Goal: Task Accomplishment & Management: Use online tool/utility

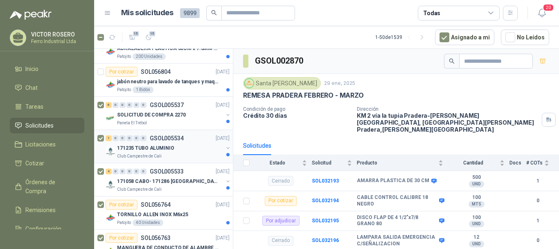
scroll to position [123, 0]
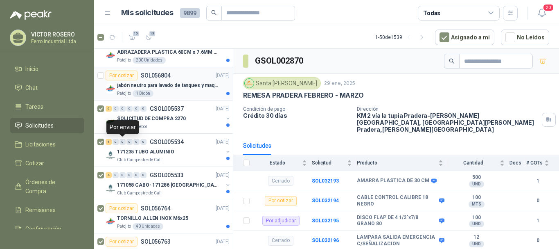
click at [104, 75] on article "Por cotizar SOL056804 [DATE] jabón neutro para lavado de tanques y maquinas. Pa…" at bounding box center [163, 83] width 139 height 33
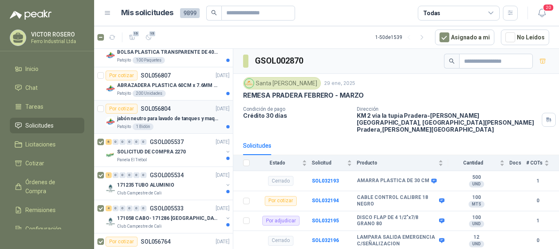
scroll to position [82, 0]
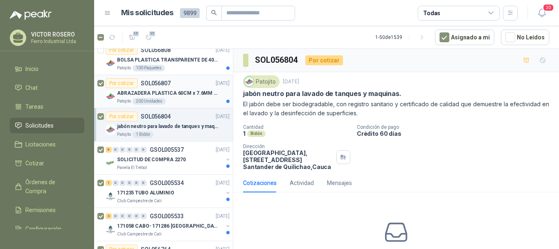
scroll to position [41, 0]
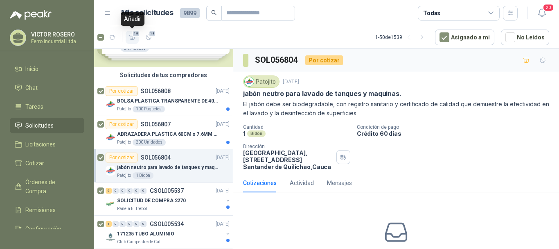
click at [134, 40] on icon "button" at bounding box center [132, 37] width 7 height 7
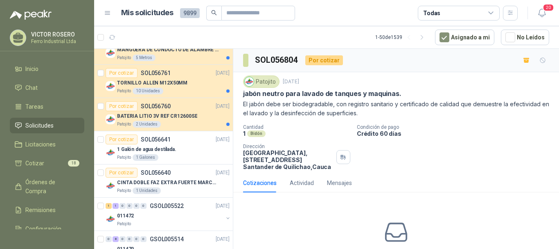
scroll to position [328, 0]
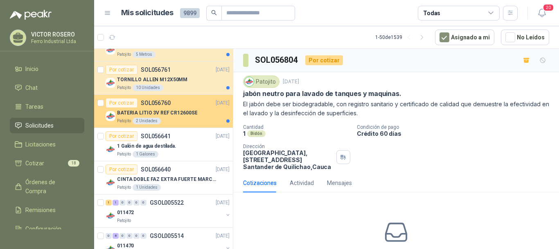
click at [176, 114] on p "BATERIA LITIO 3V REF CR12600SE" at bounding box center [157, 113] width 80 height 8
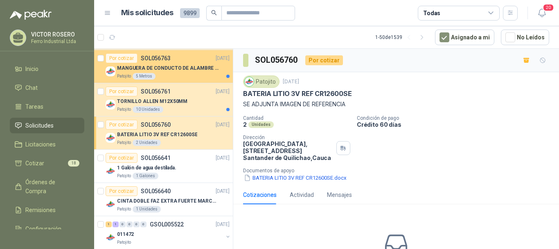
scroll to position [246, 0]
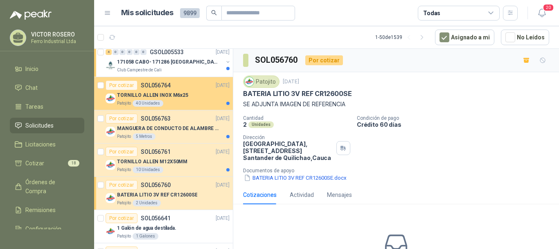
click at [172, 109] on article "Por cotizar SOL056764 [DATE] TORNILLO [PERSON_NAME] INOX M6x25 Patojito 40 Unid…" at bounding box center [163, 93] width 139 height 33
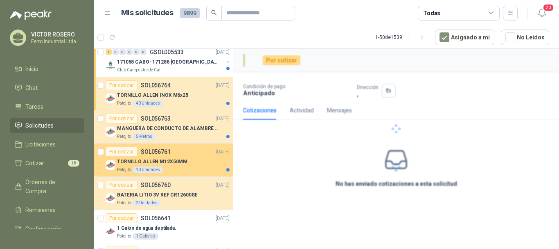
click at [191, 159] on div "TORNILLO ALLEN M12X50MM" at bounding box center [173, 161] width 113 height 10
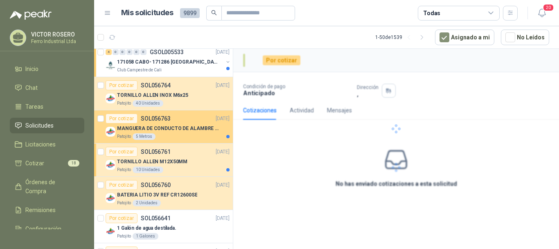
click at [192, 127] on p "MANGUERA DE CONDUCTO DE ALAMBRE DE ACERO PU" at bounding box center [168, 129] width 102 height 8
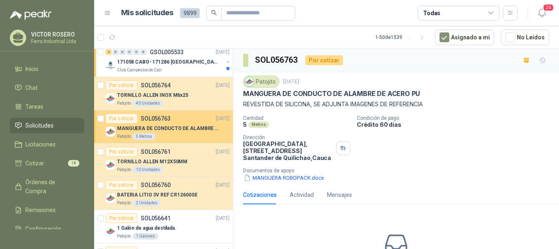
scroll to position [205, 0]
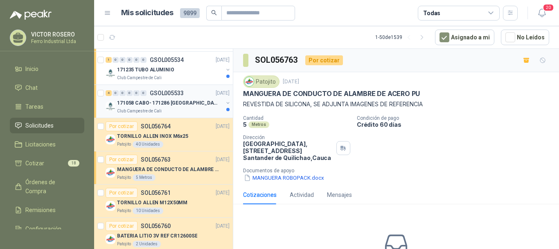
click at [198, 108] on div "Club Campestre de Cali" at bounding box center [170, 111] width 106 height 7
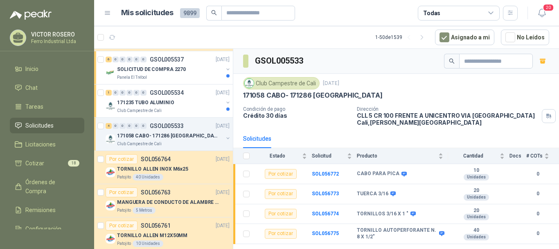
scroll to position [164, 0]
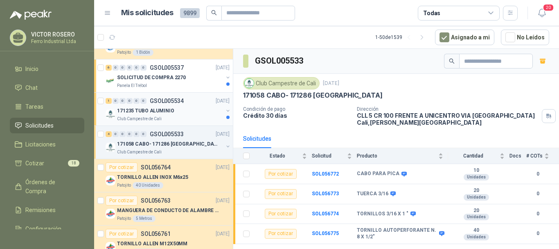
click at [185, 105] on div "1 0 0 0 0 0 GSOL005534 [DATE]" at bounding box center [169, 101] width 126 height 10
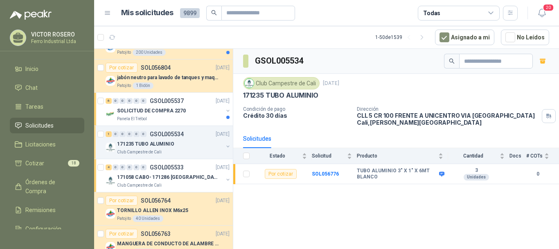
scroll to position [82, 0]
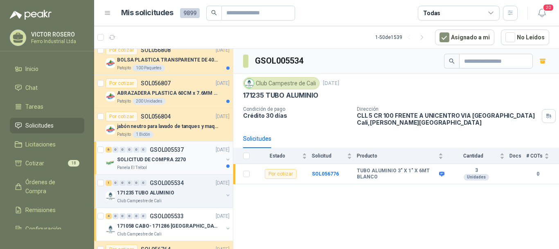
click at [190, 159] on div "SOLICITUD DE COMPRA 2270" at bounding box center [170, 159] width 106 height 10
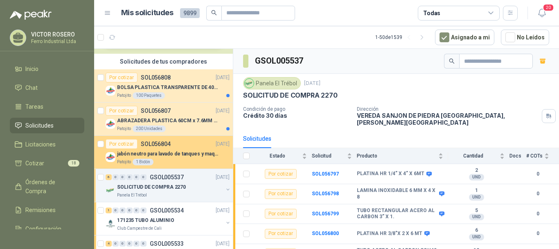
scroll to position [41, 0]
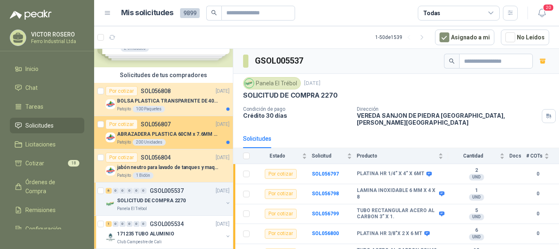
click at [197, 142] on div "Patojito 200 Unidades" at bounding box center [173, 142] width 113 height 7
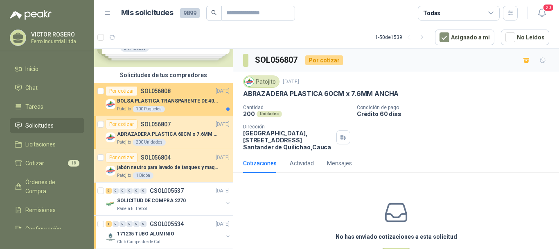
click at [191, 111] on div "Patojito 100 Paquetes" at bounding box center [173, 109] width 113 height 7
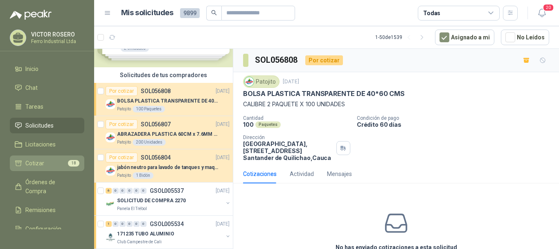
click at [47, 162] on li "Cotizar 18" at bounding box center [47, 163] width 65 height 9
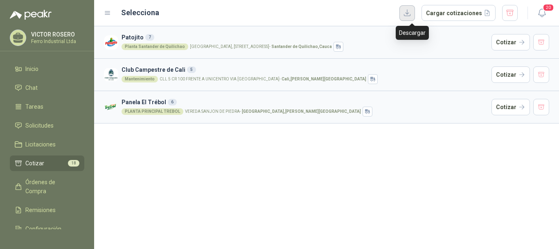
click at [413, 14] on button "button" at bounding box center [408, 13] width 16 height 16
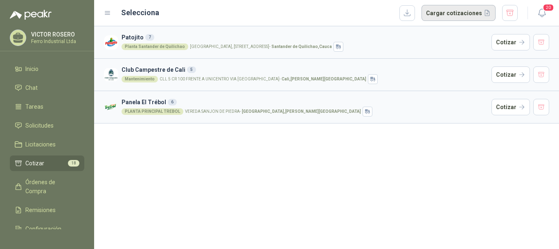
click at [461, 15] on button "Cargar cotizaciones" at bounding box center [459, 13] width 74 height 16
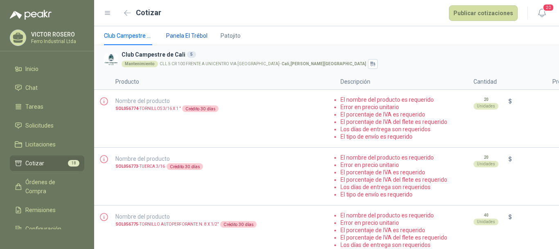
click at [190, 36] on span "Panela El Trébol" at bounding box center [186, 35] width 41 height 9
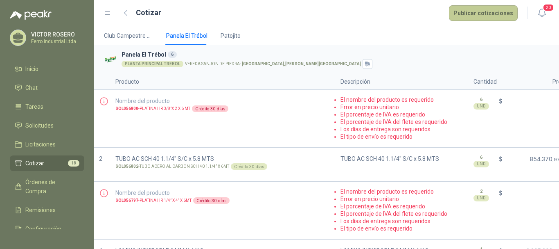
click at [496, 16] on button "Publicar cotizaciones" at bounding box center [483, 13] width 69 height 16
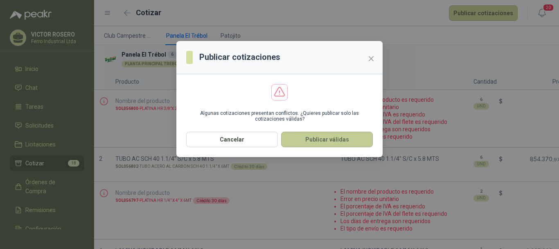
click at [319, 141] on button "Publicar válidas" at bounding box center [327, 139] width 92 height 16
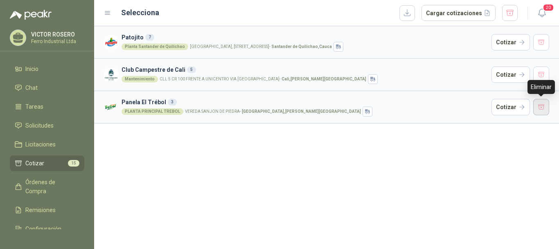
click at [546, 105] on button "button" at bounding box center [542, 107] width 16 height 16
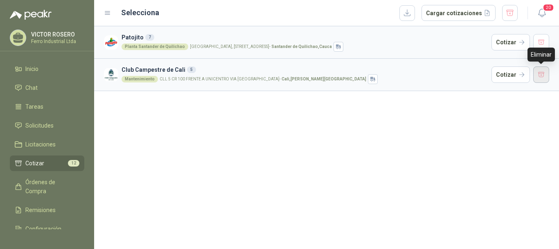
click at [545, 78] on button "button" at bounding box center [542, 74] width 16 height 16
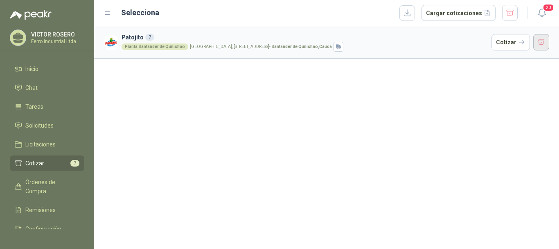
click at [541, 38] on button "button" at bounding box center [542, 42] width 16 height 16
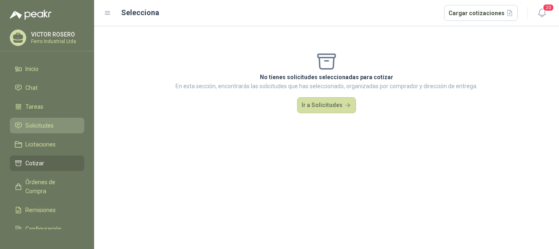
click at [50, 124] on span "Solicitudes" at bounding box center [39, 125] width 28 height 9
